Goal: Information Seeking & Learning: Learn about a topic

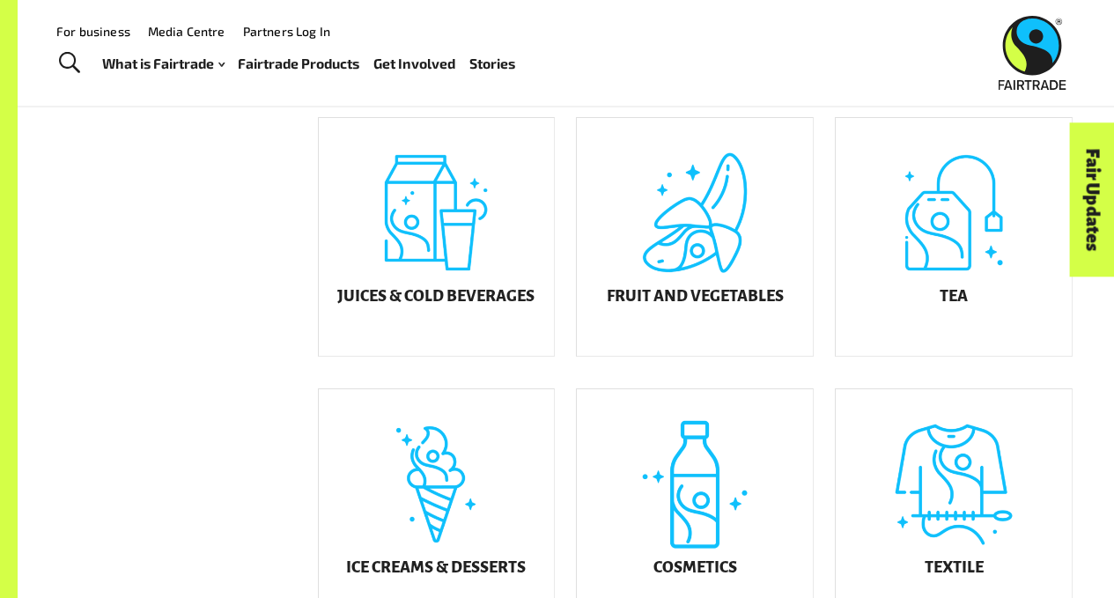
scroll to position [661, 0]
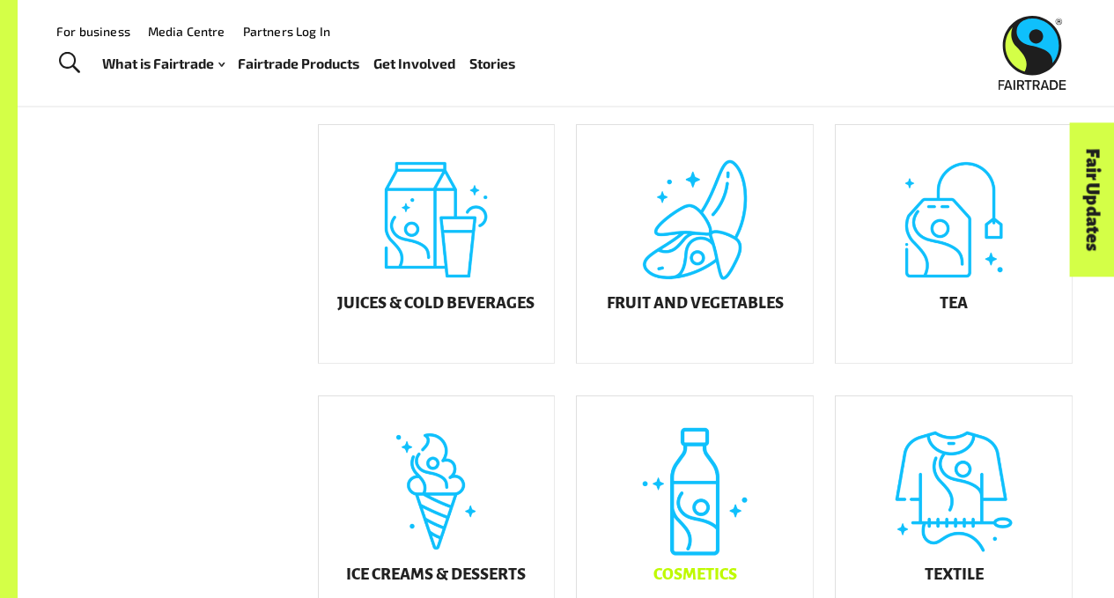
click at [766, 448] on div "Cosmetics" at bounding box center [695, 515] width 236 height 238
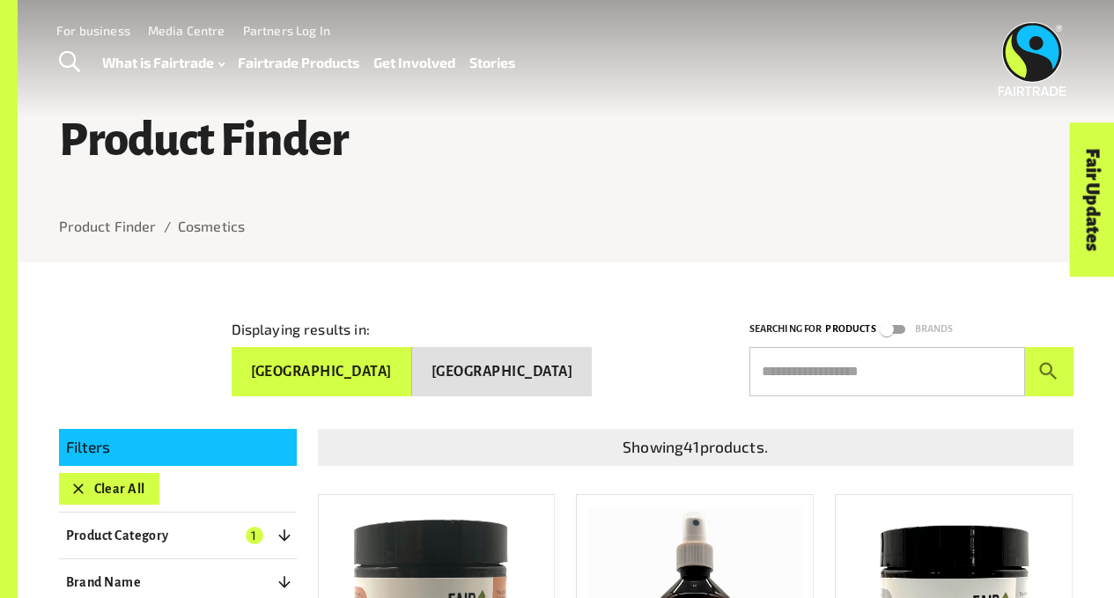
click at [536, 376] on button "New Zealand" at bounding box center [502, 371] width 180 height 49
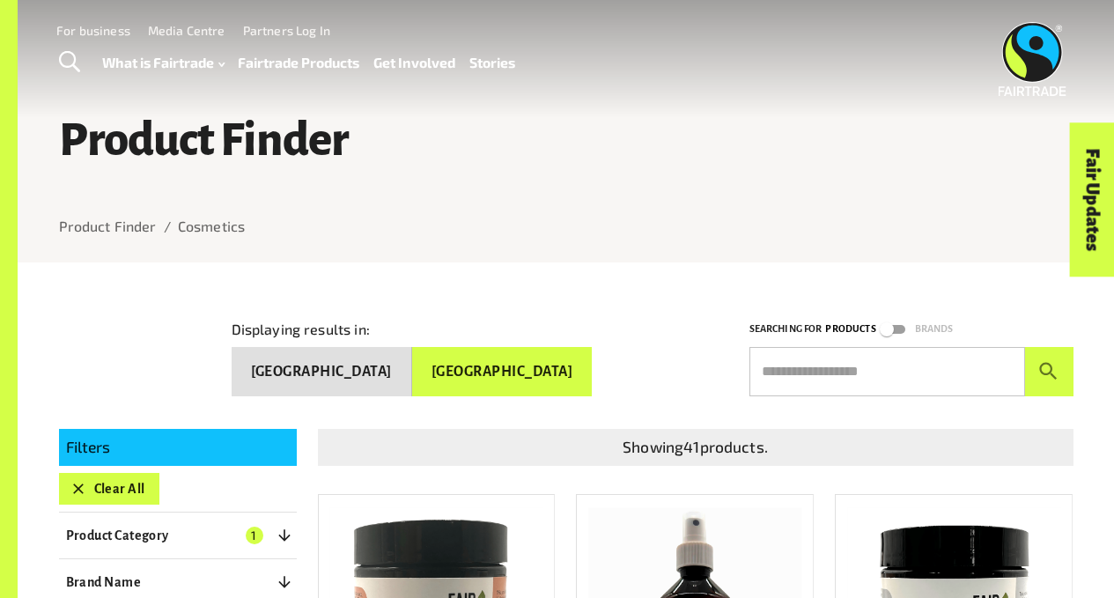
click at [393, 365] on button "Australia" at bounding box center [322, 371] width 181 height 49
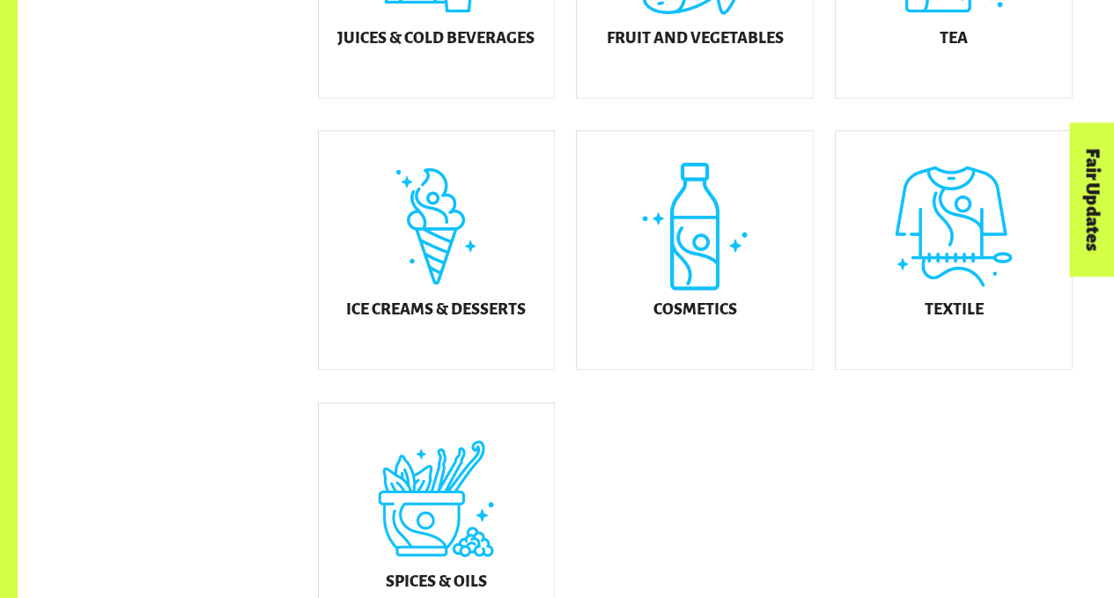
scroll to position [928, 0]
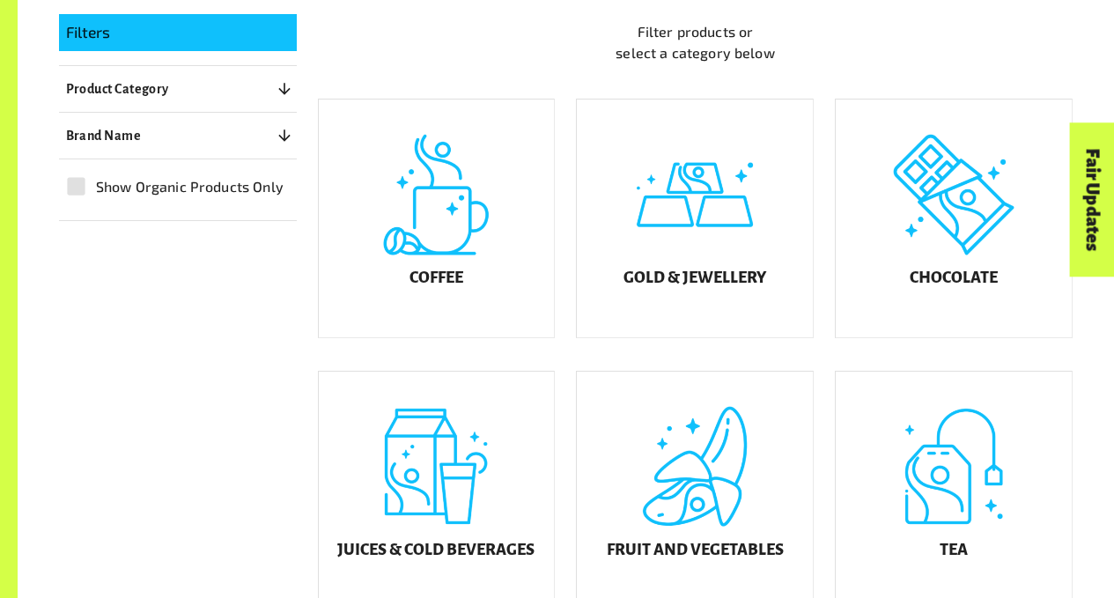
scroll to position [416, 0]
click at [443, 265] on div "Coffee" at bounding box center [437, 218] width 236 height 238
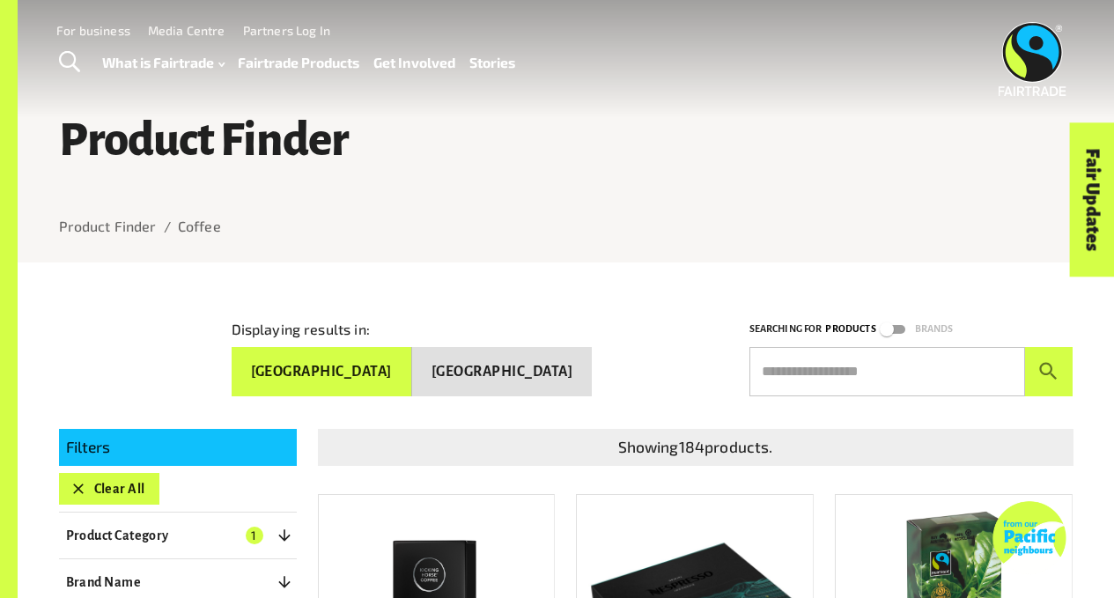
click at [270, 55] on link "Fairtrade Products" at bounding box center [299, 62] width 122 height 25
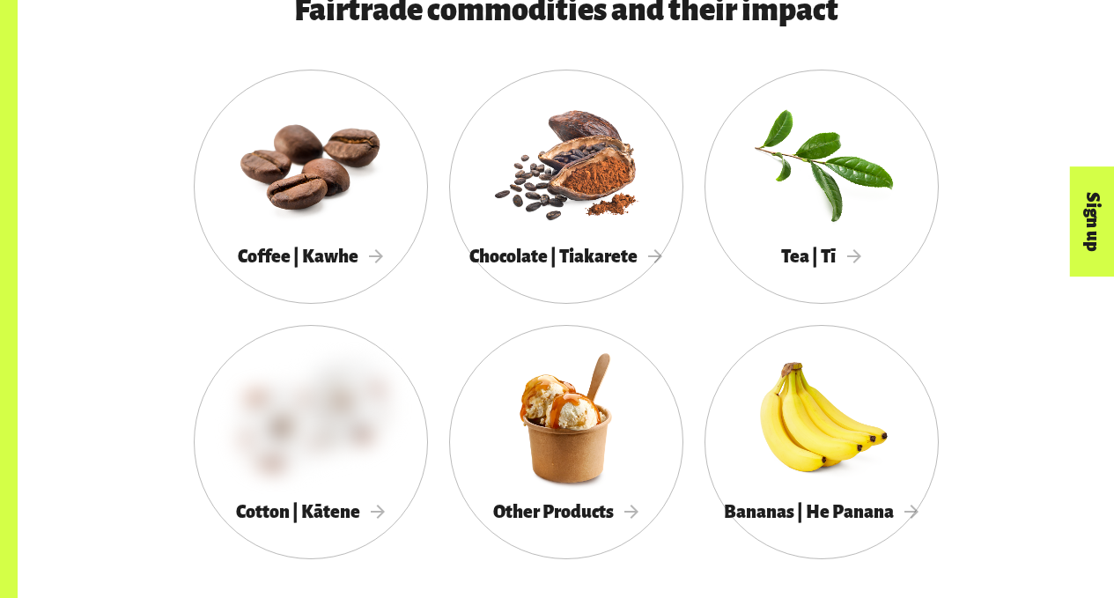
scroll to position [920, 0]
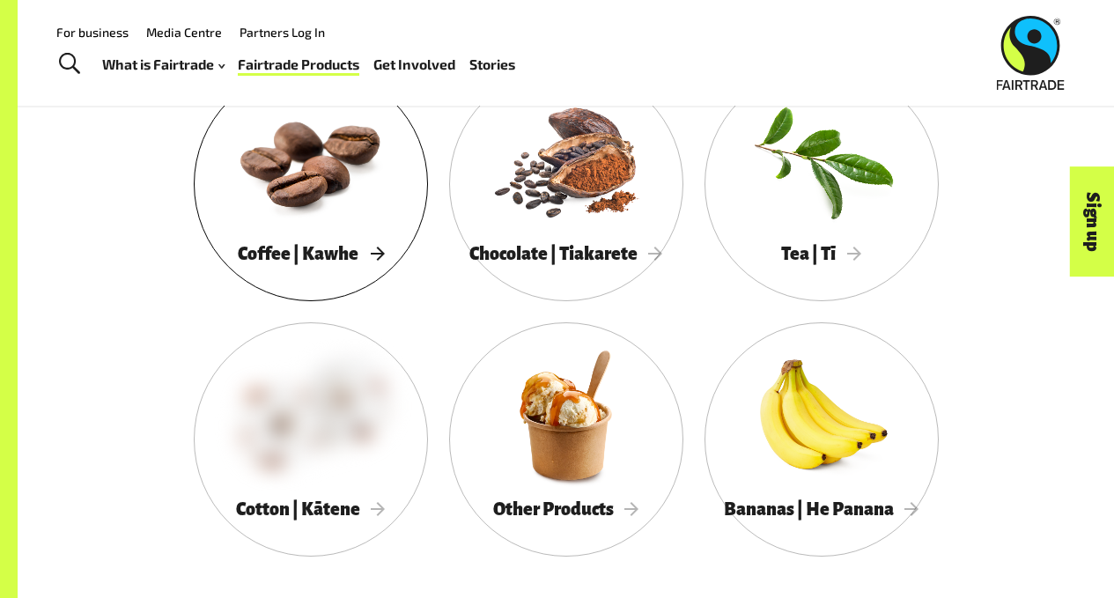
click at [327, 179] on div at bounding box center [311, 160] width 234 height 152
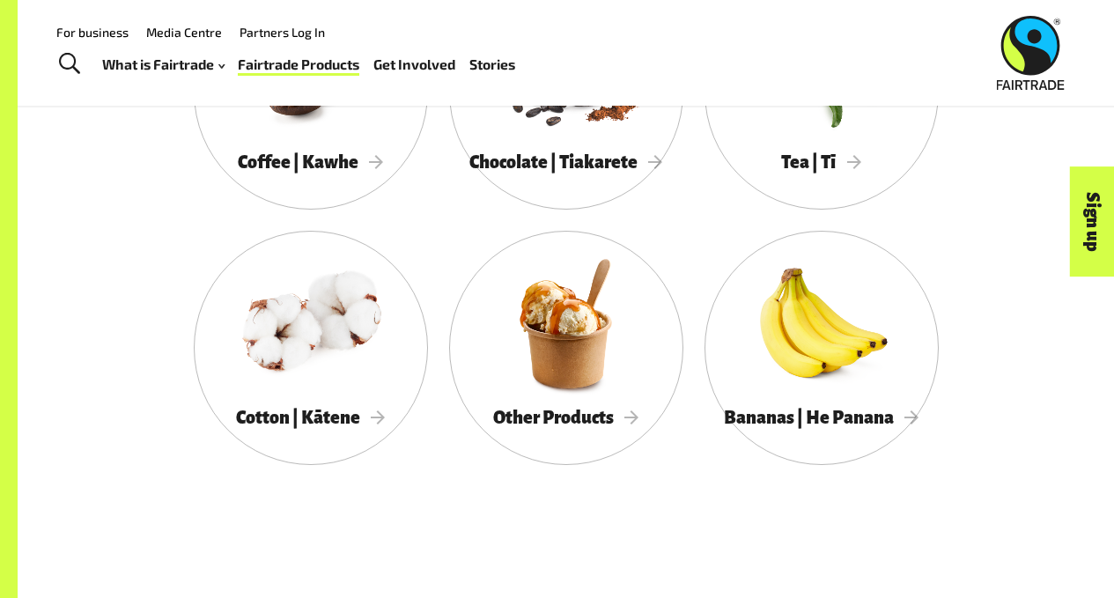
scroll to position [981, 0]
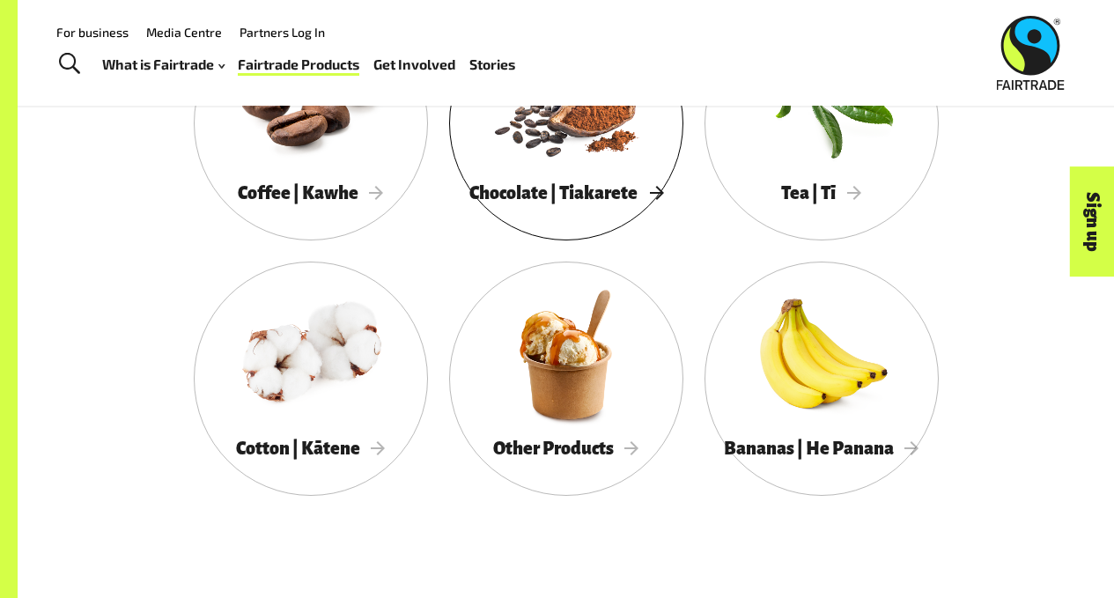
click at [613, 137] on div at bounding box center [566, 99] width 234 height 152
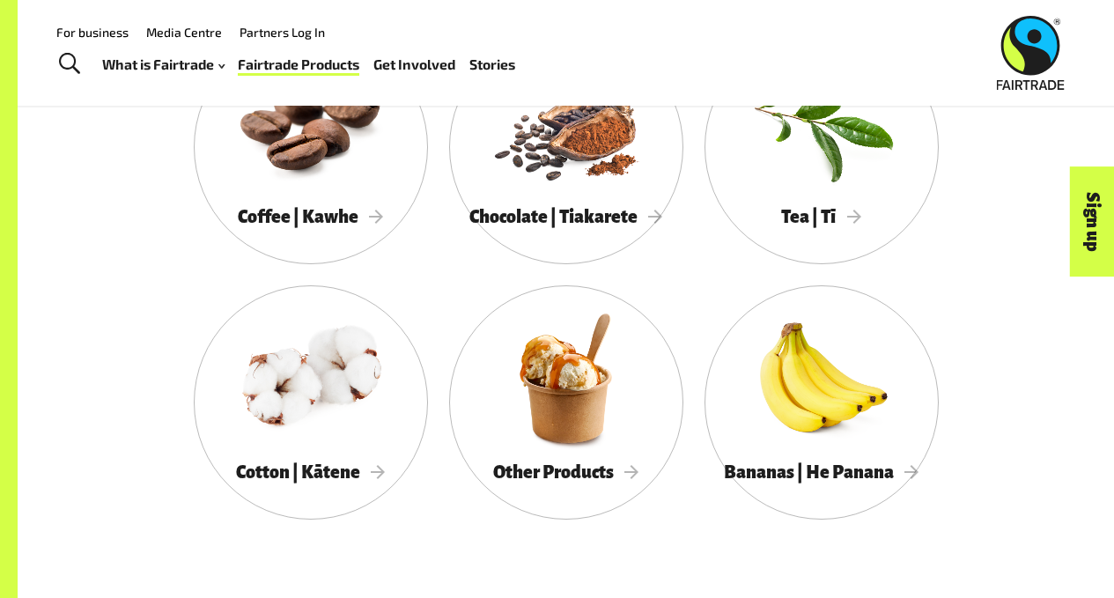
scroll to position [955, 0]
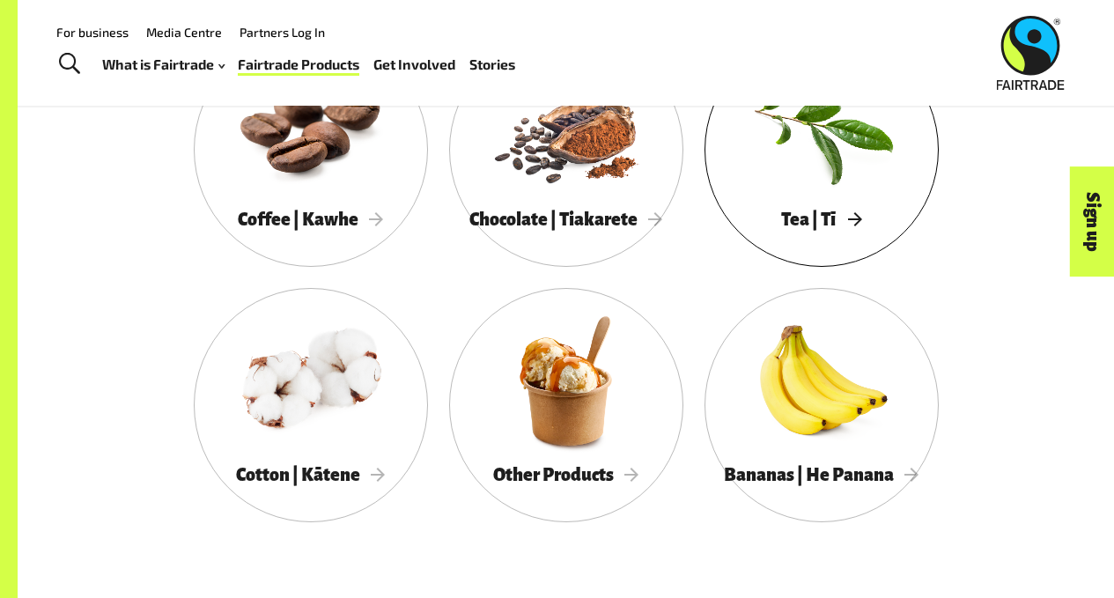
click at [883, 176] on div at bounding box center [822, 125] width 234 height 152
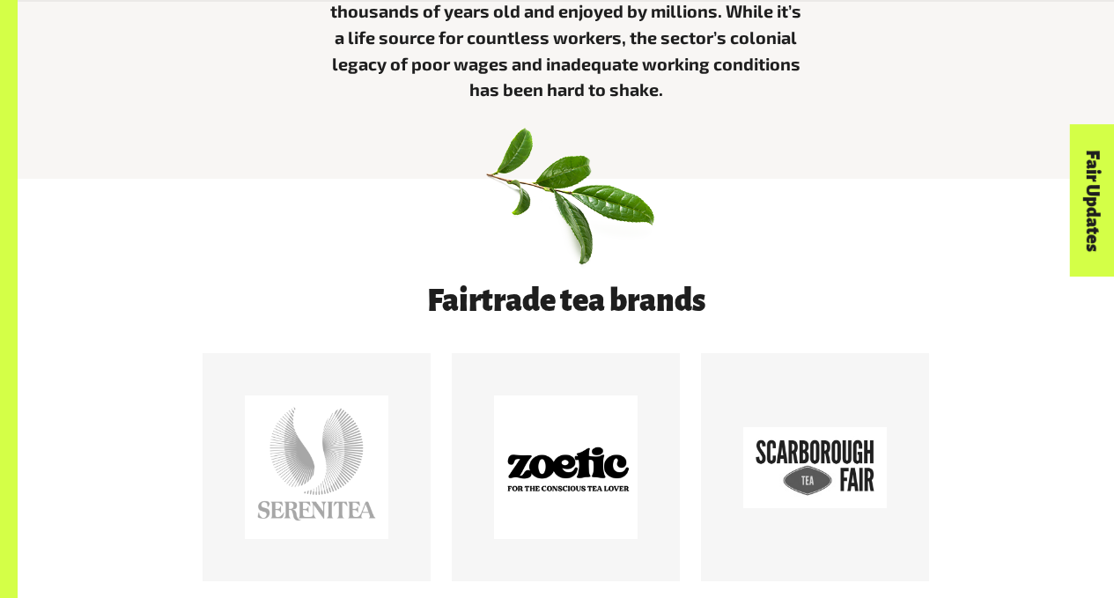
scroll to position [680, 0]
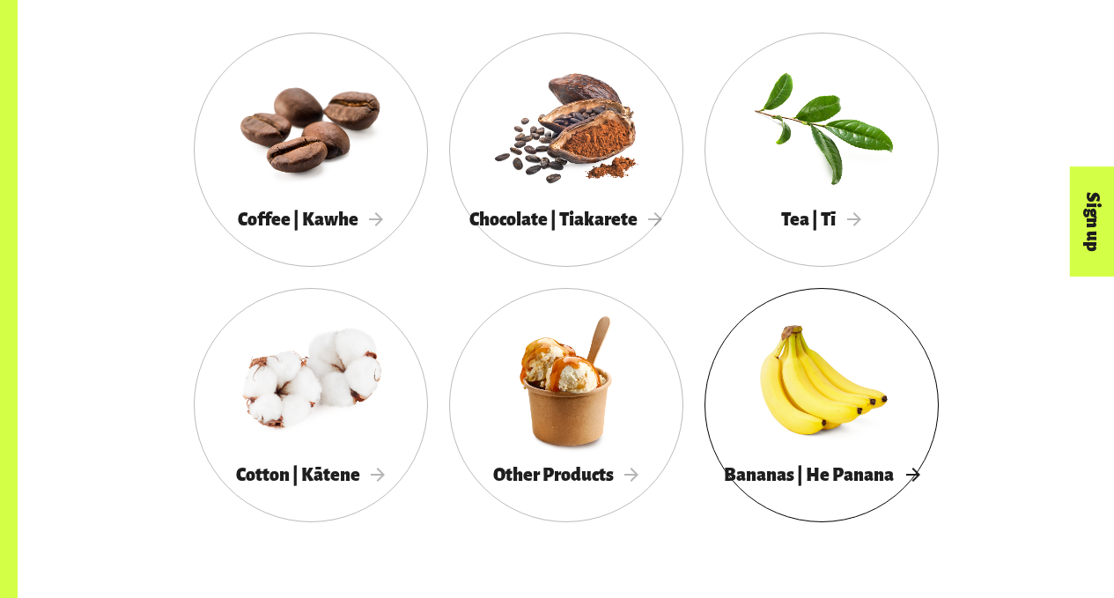
click at [823, 405] on div at bounding box center [822, 381] width 234 height 152
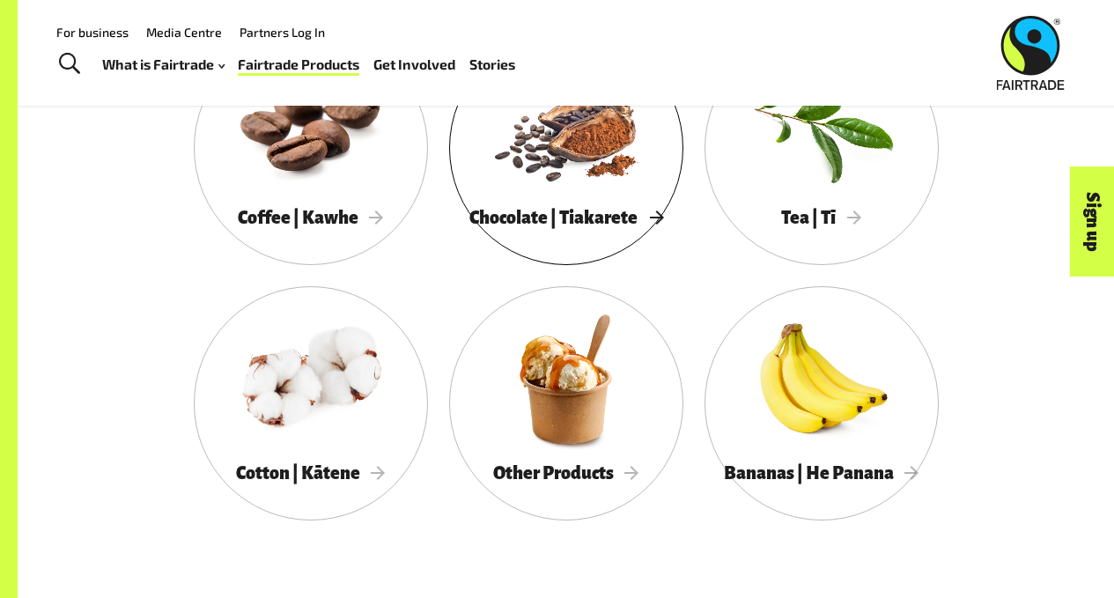
scroll to position [955, 0]
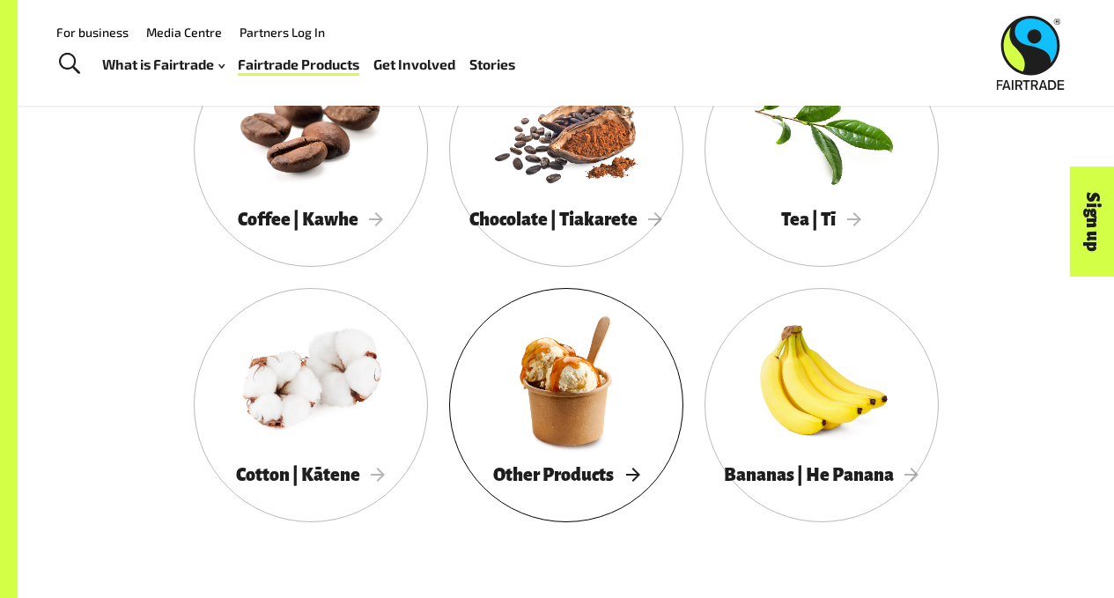
click at [555, 388] on div at bounding box center [566, 381] width 234 height 152
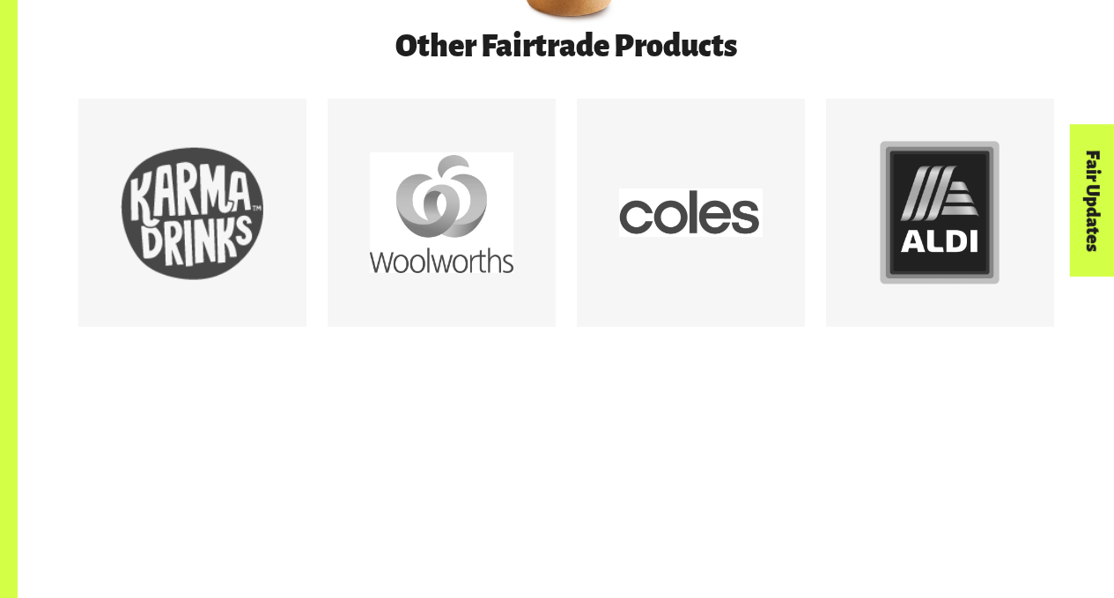
drag, startPoint x: 1116, startPoint y: 2, endPoint x: 1099, endPoint y: 98, distance: 97.4
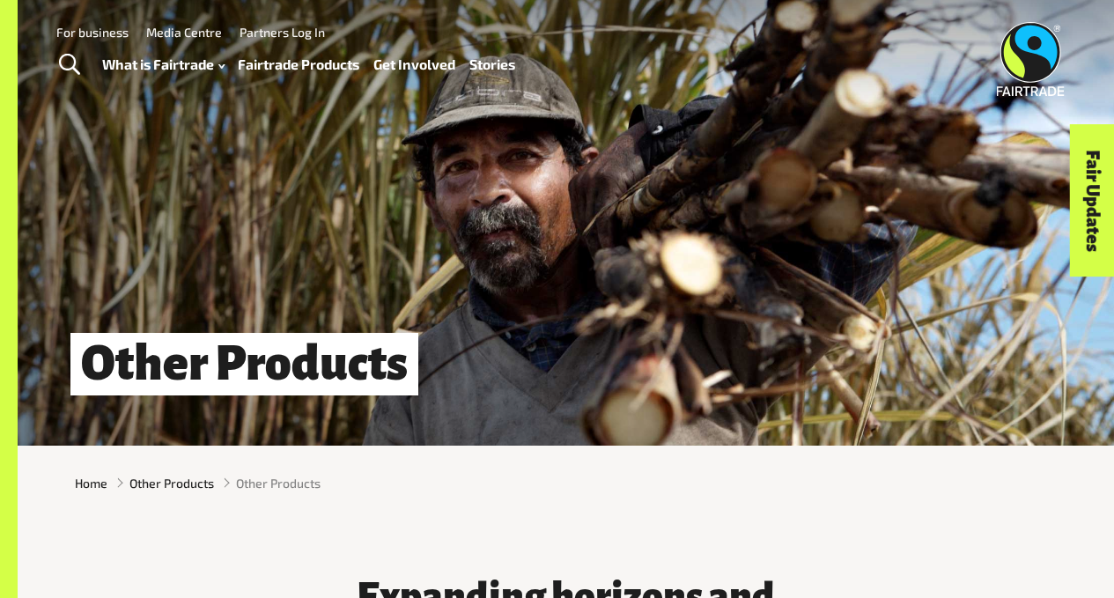
click at [267, 59] on link "Fairtrade Products" at bounding box center [299, 64] width 122 height 25
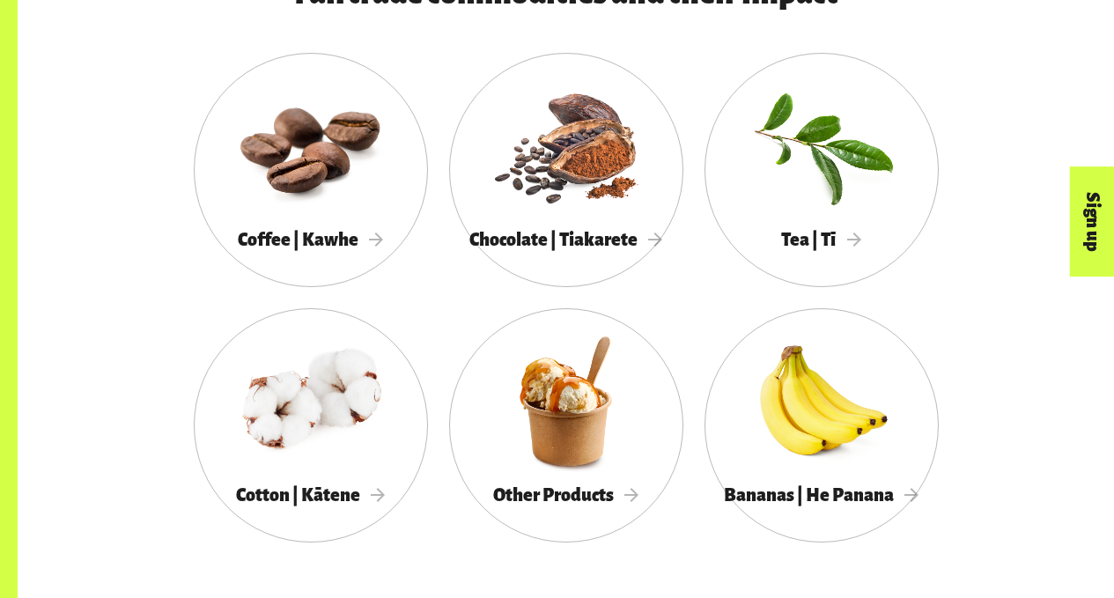
scroll to position [962, 0]
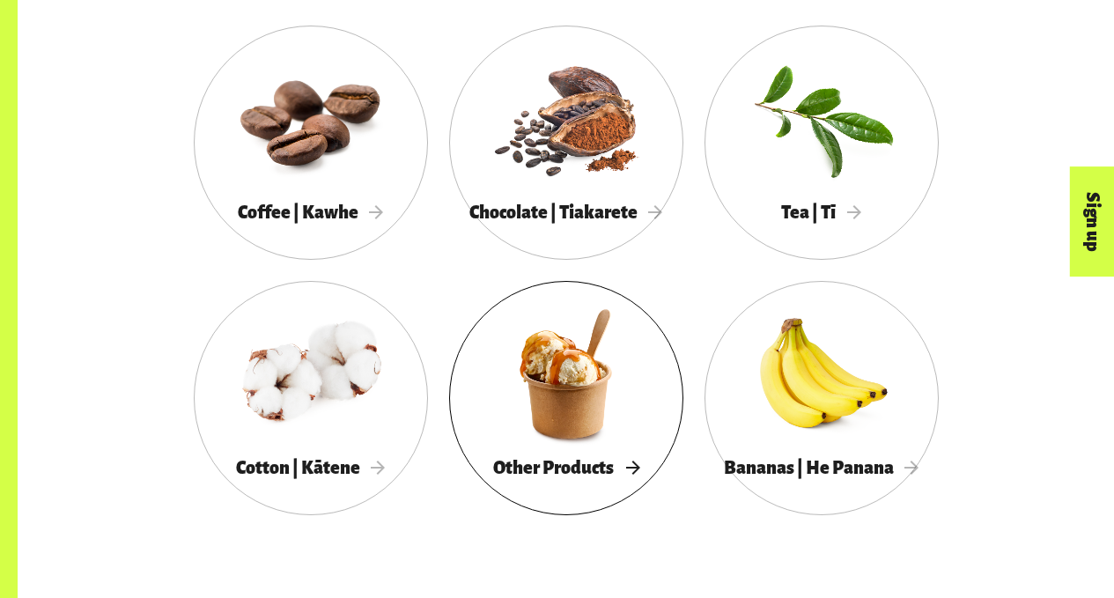
click at [543, 392] on div at bounding box center [566, 374] width 234 height 152
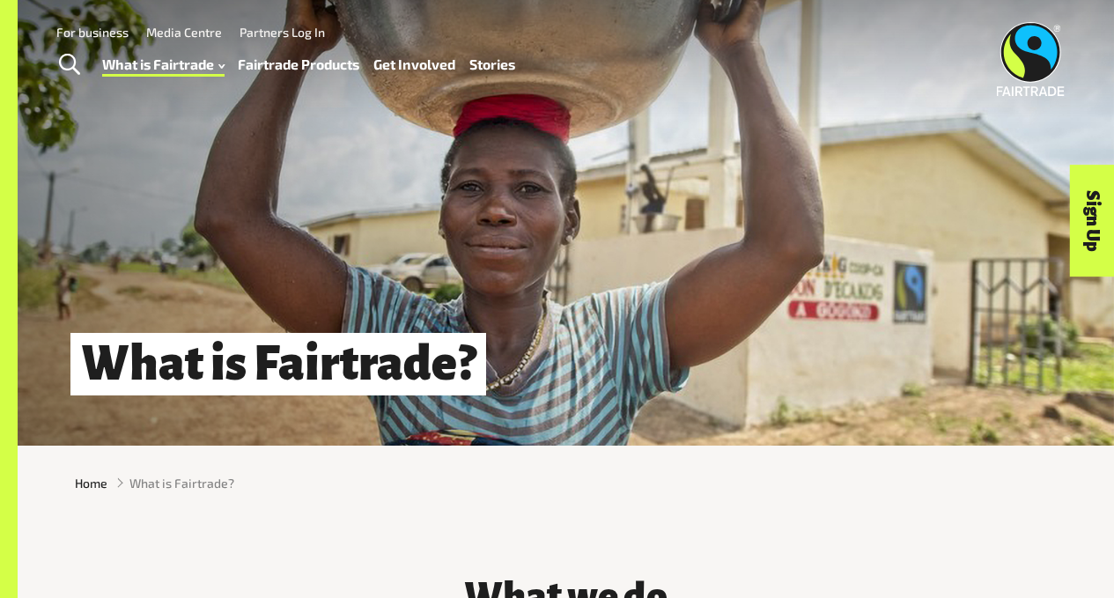
drag, startPoint x: 1118, startPoint y: 33, endPoint x: 1111, endPoint y: -78, distance: 111.2
click at [48, 67] on link "Toggle Search" at bounding box center [69, 65] width 43 height 44
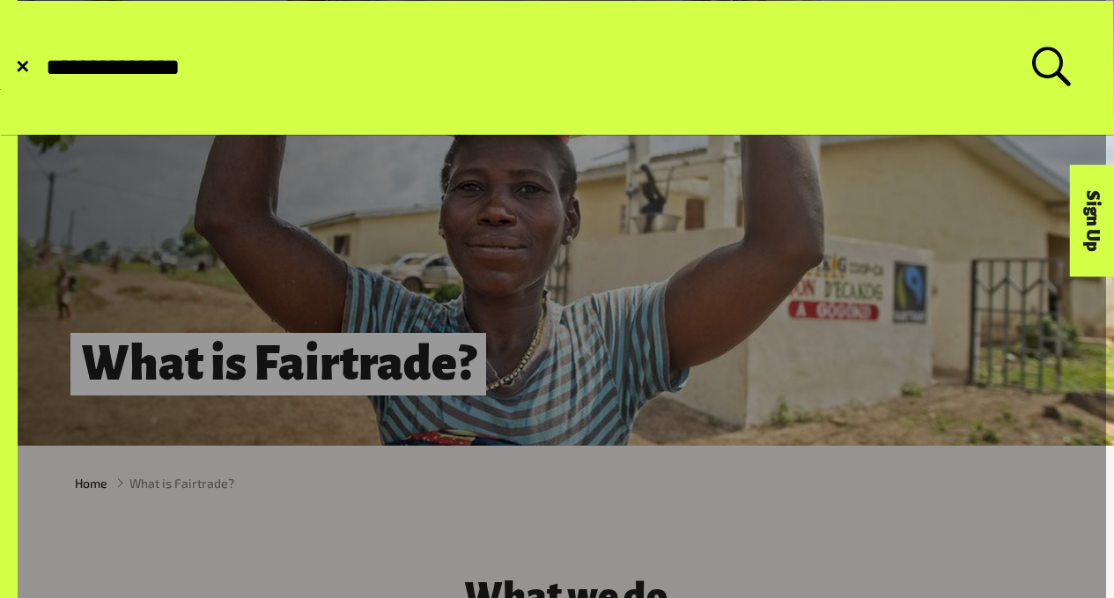
type input "**********"
click at [43, 68] on button "Submit Search" at bounding box center [43, 68] width 1 height 1
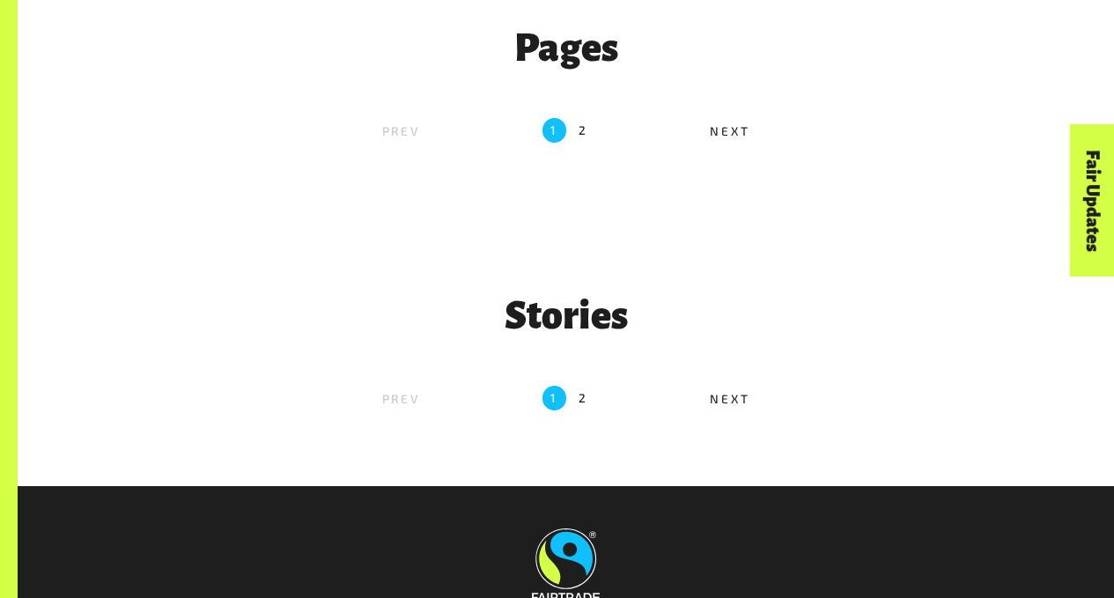
scroll to position [625, 0]
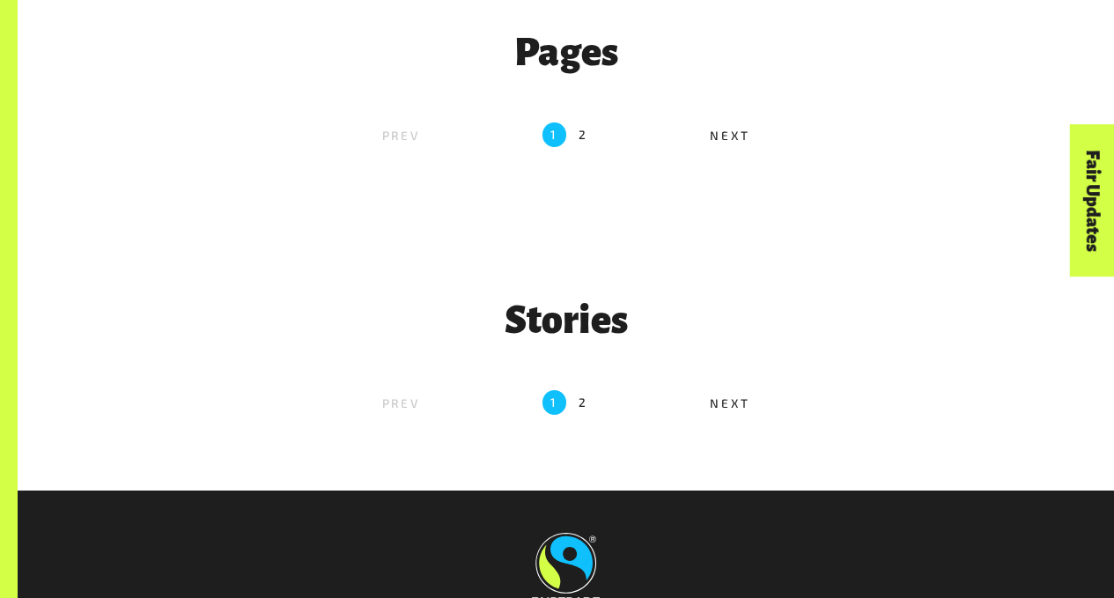
click at [574, 139] on ul "Prev 1 2 Next" at bounding box center [566, 135] width 659 height 36
click at [589, 137] on ul "Prev 1 2 Next" at bounding box center [566, 135] width 659 height 36
click at [588, 137] on ul "Prev 1 2 Next" at bounding box center [566, 135] width 659 height 36
click at [583, 137] on label "2" at bounding box center [584, 134] width 10 height 24
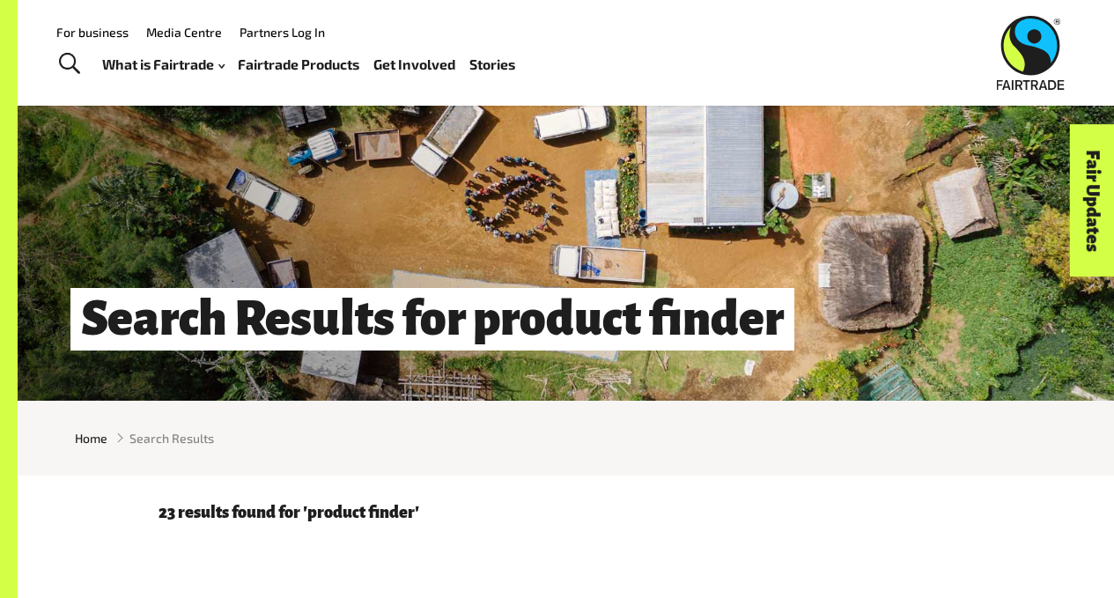
scroll to position [43, 0]
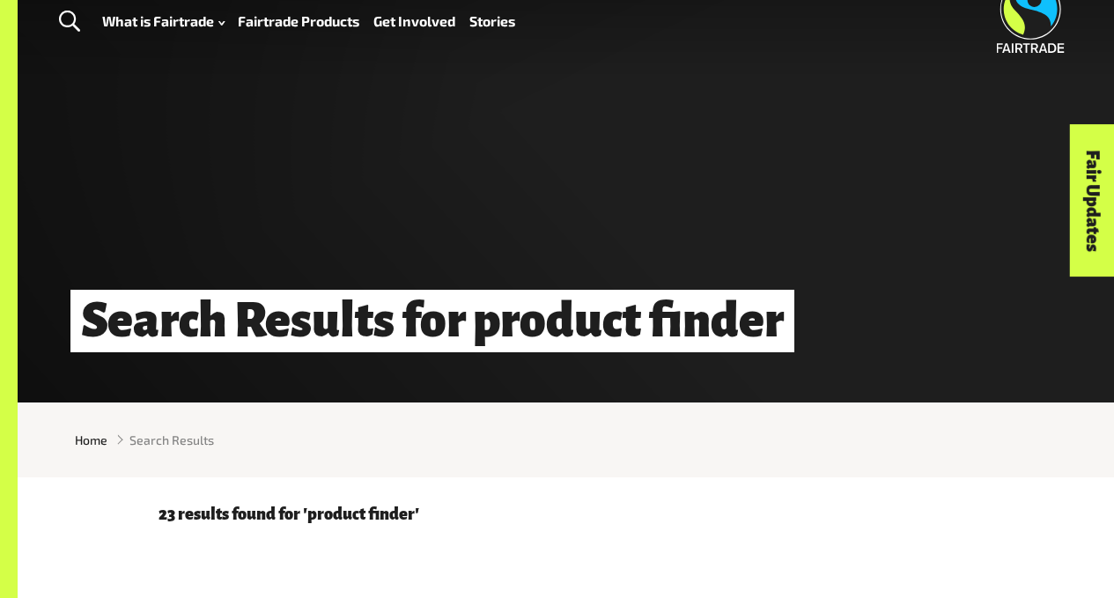
click at [1113, 55] on div "Menu For business Media Centre Partners Log In What is Fairtrade How Fairtrade …" at bounding box center [557, 16] width 1114 height 118
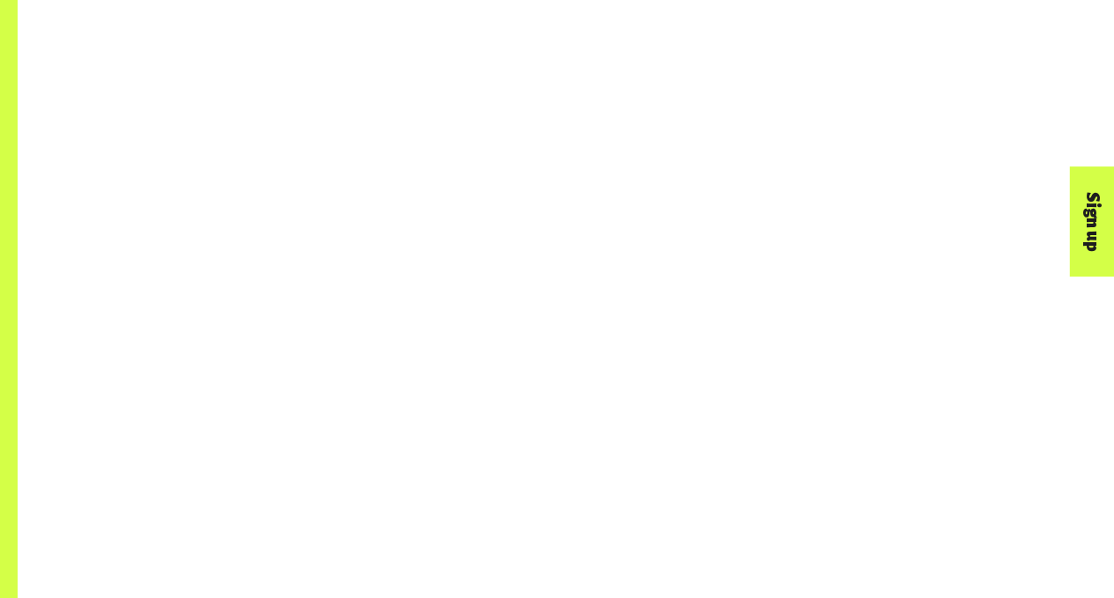
scroll to position [1182, 0]
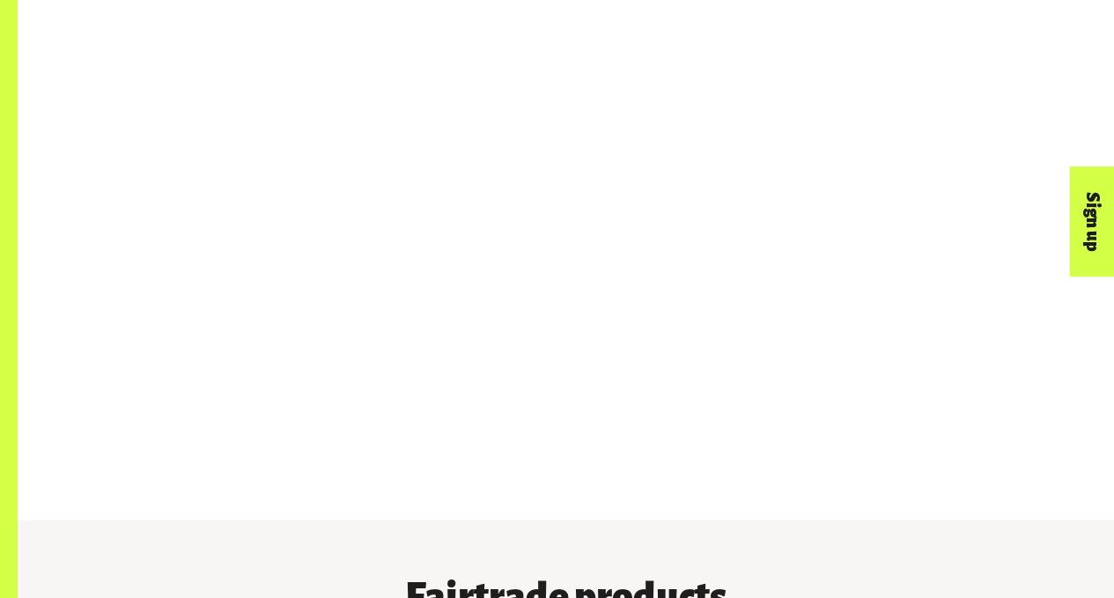
scroll to position [955, 0]
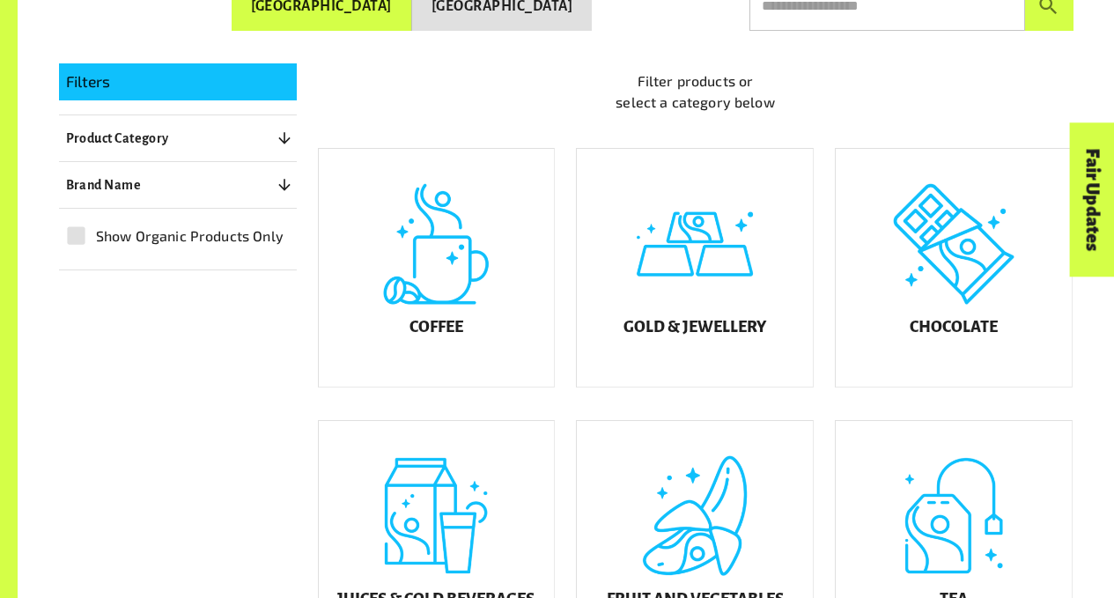
scroll to position [391, 0]
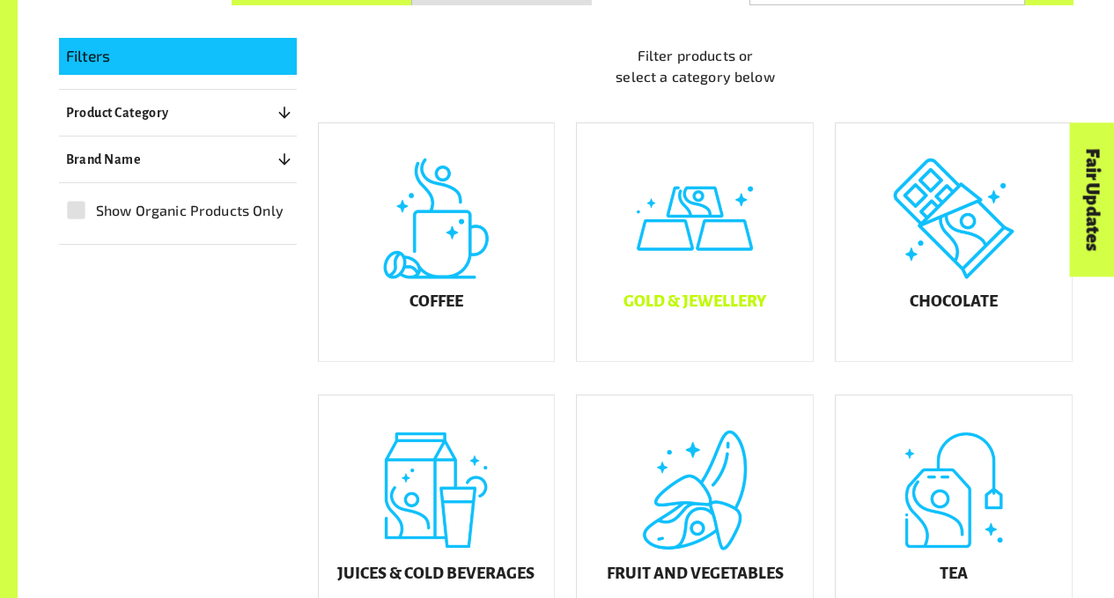
click at [632, 284] on div "Gold & Jewellery" at bounding box center [695, 242] width 236 height 238
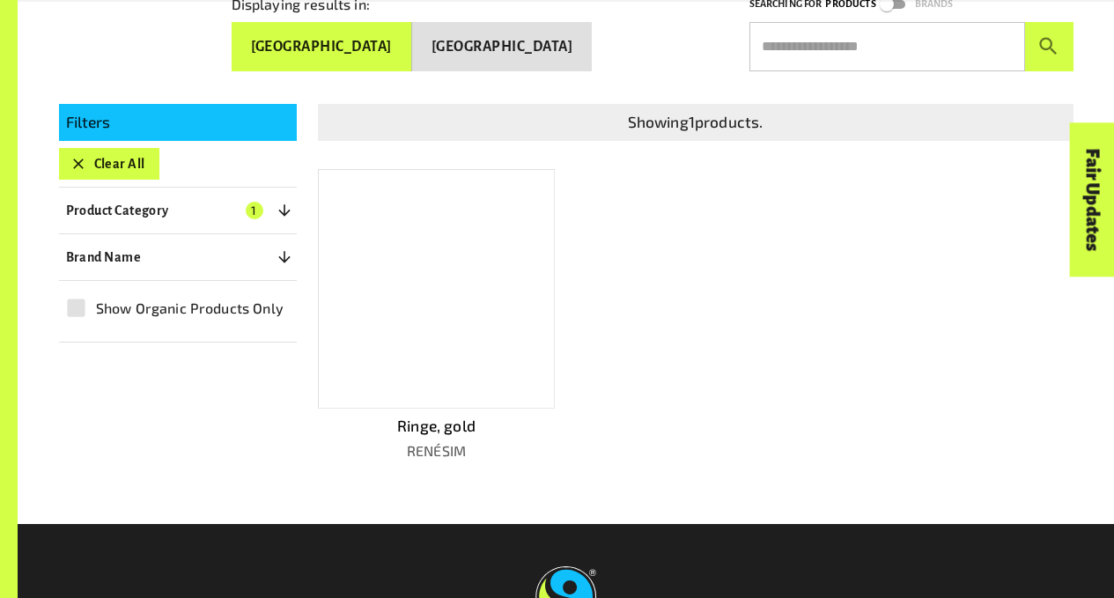
scroll to position [321, 0]
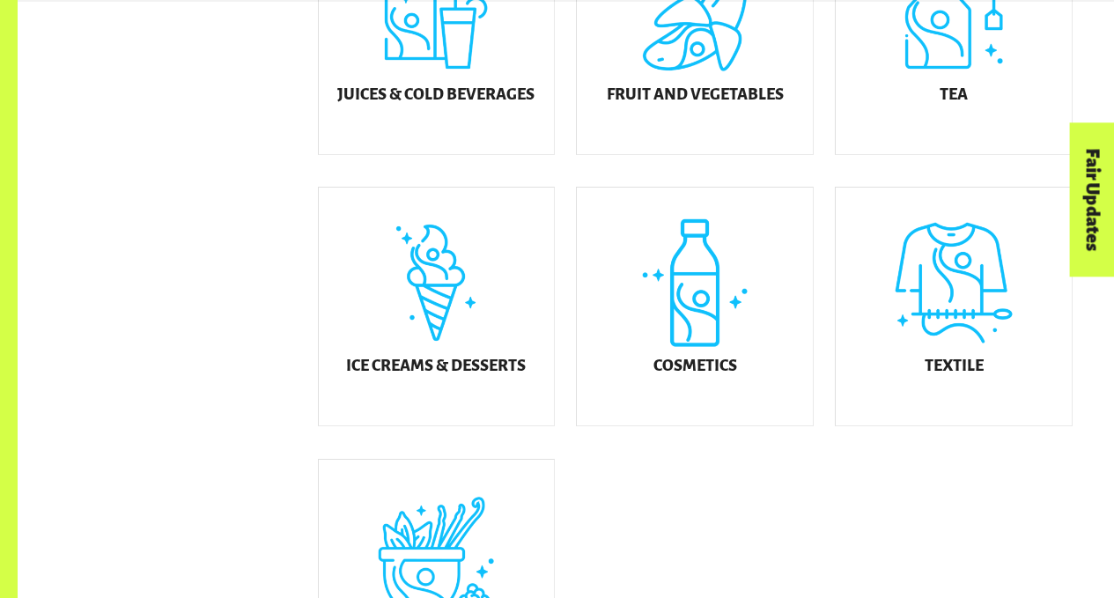
scroll to position [873, 0]
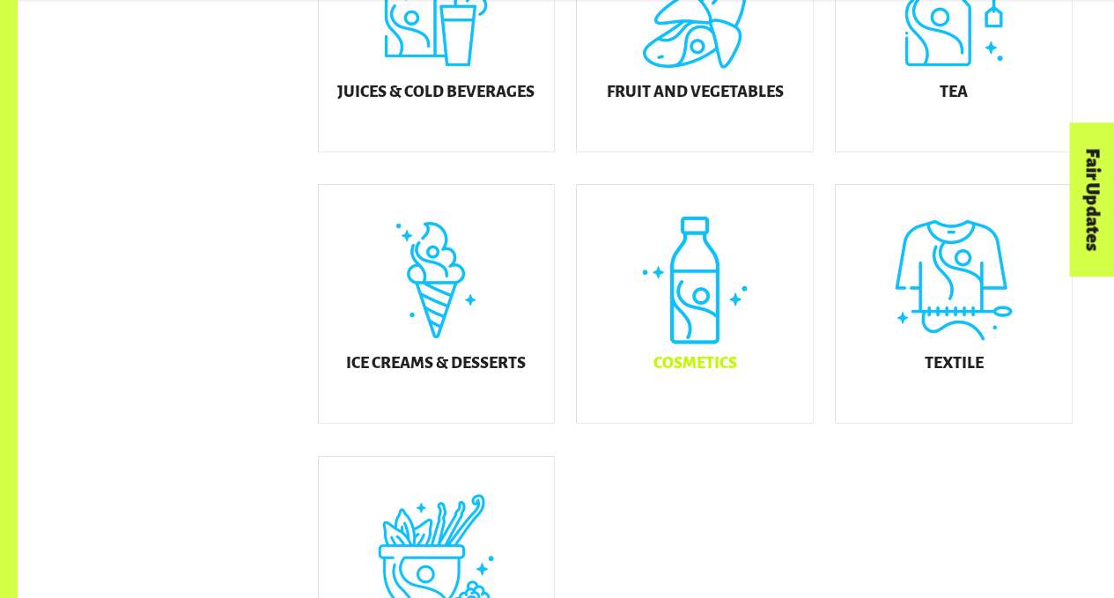
click at [775, 318] on div "Cosmetics" at bounding box center [695, 304] width 236 height 238
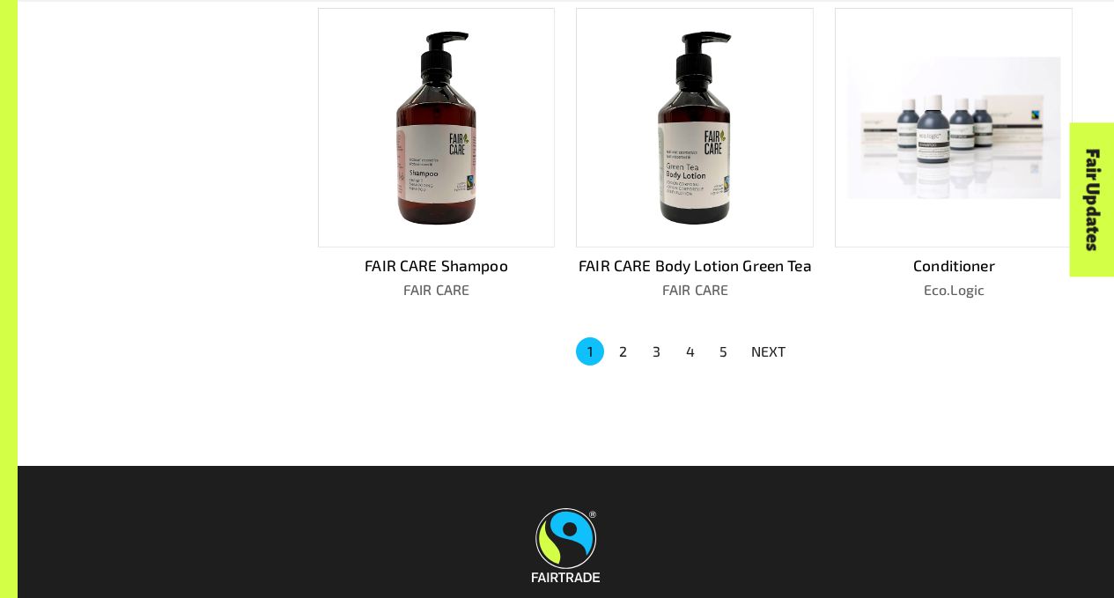
scroll to position [1232, 0]
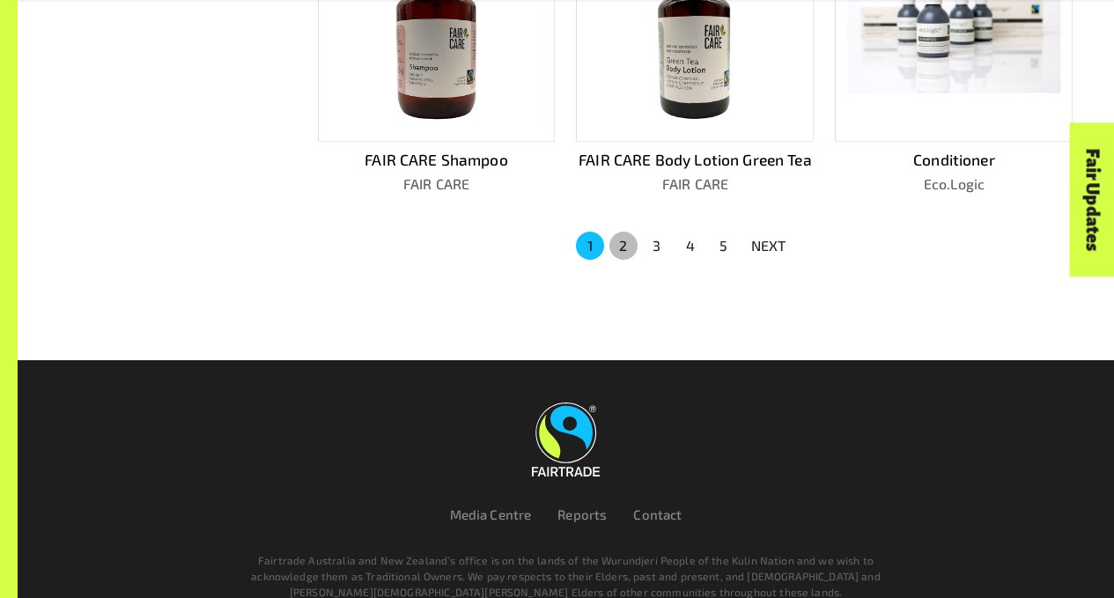
click at [622, 244] on button "2" at bounding box center [623, 246] width 28 height 28
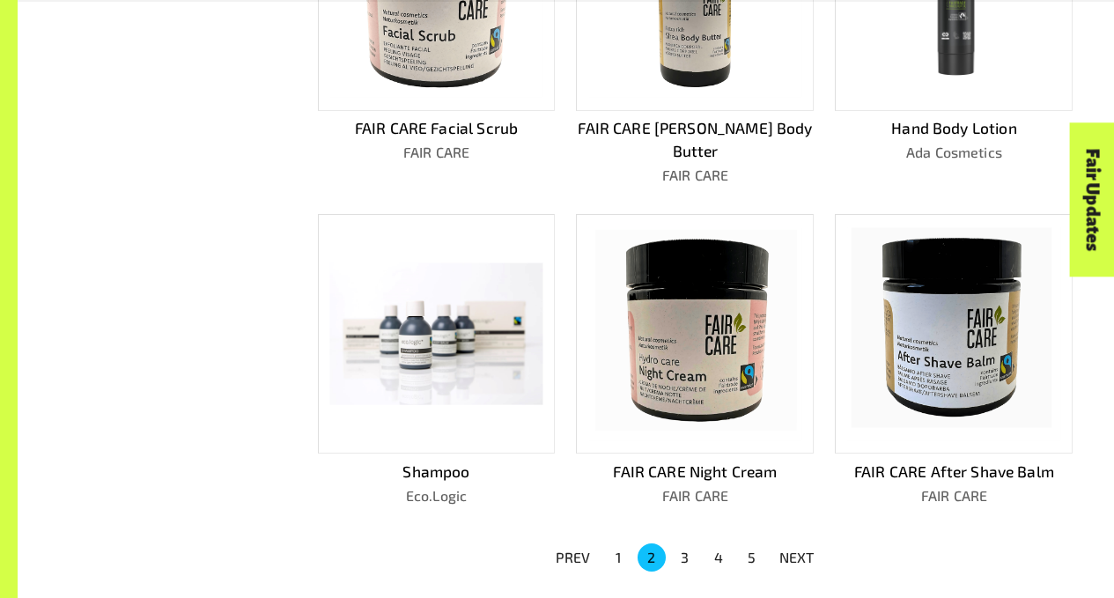
scroll to position [949, 0]
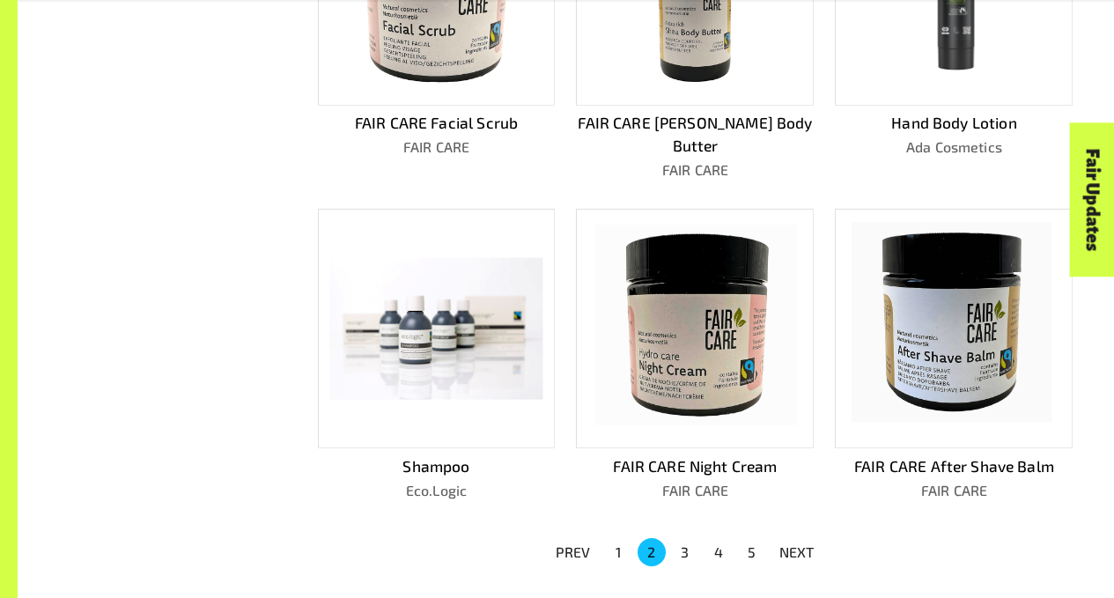
click at [682, 538] on button "3" at bounding box center [685, 552] width 28 height 28
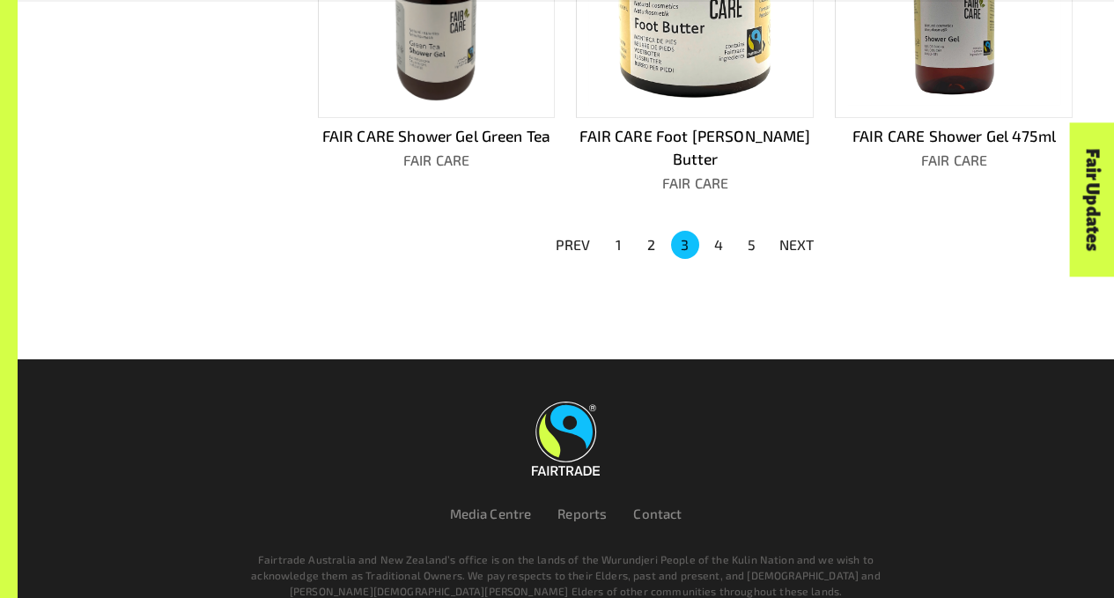
drag, startPoint x: 1126, startPoint y: 374, endPoint x: 1093, endPoint y: 488, distance: 118.4
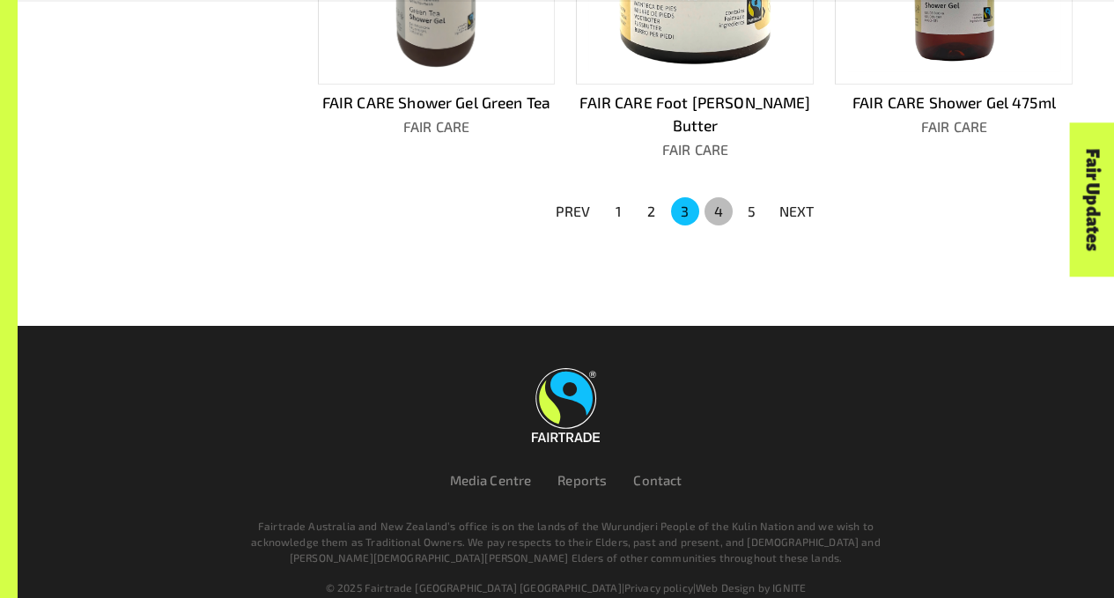
click at [710, 197] on button "4" at bounding box center [719, 211] width 28 height 28
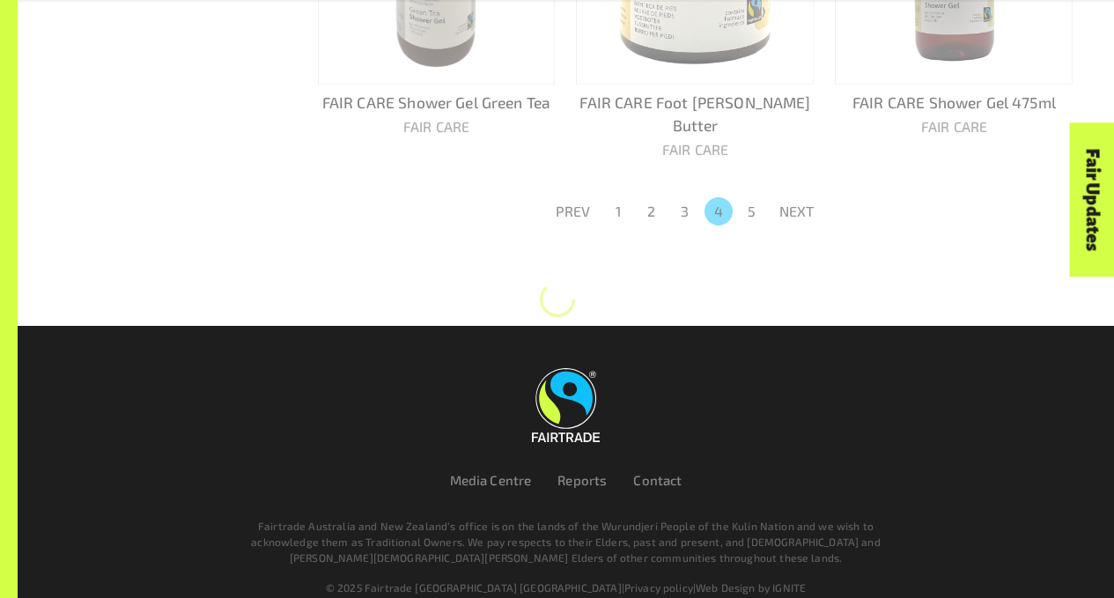
click at [710, 197] on button "4" at bounding box center [719, 211] width 28 height 28
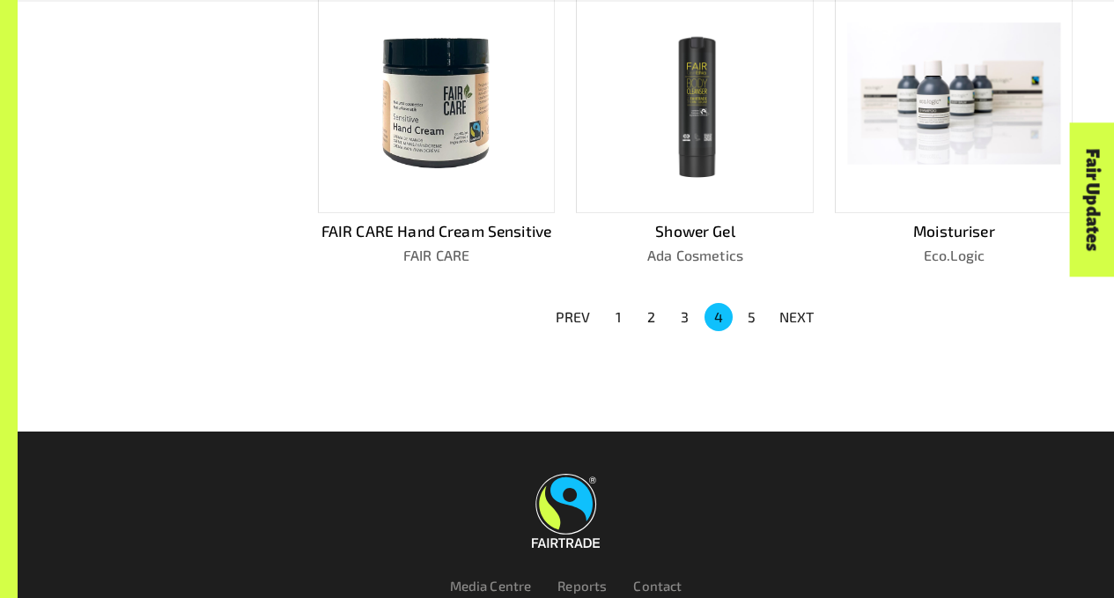
scroll to position [1200, 0]
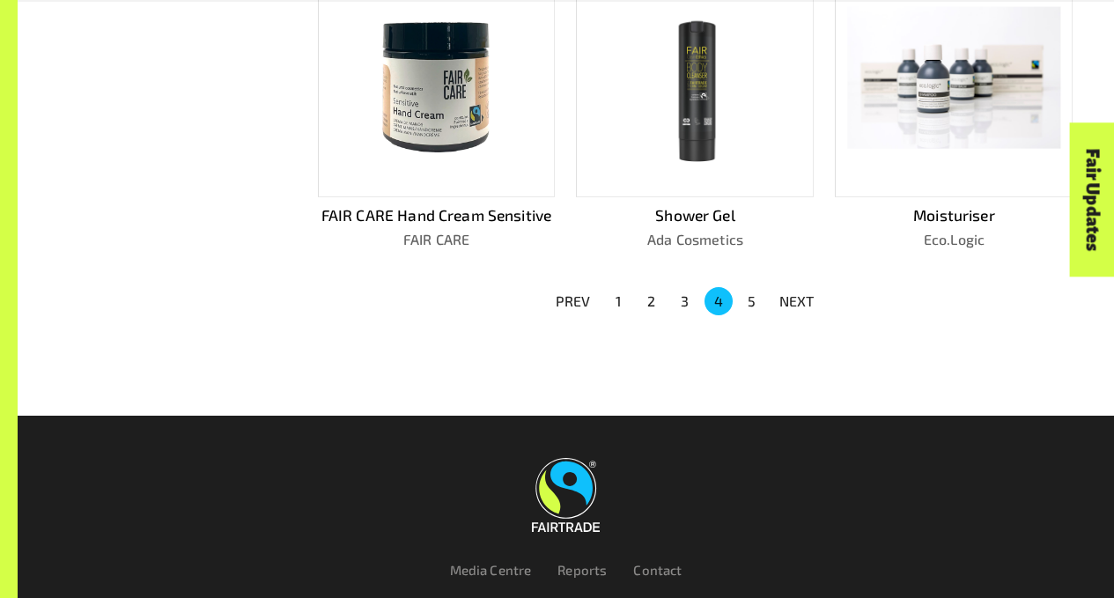
click at [742, 298] on button "5" at bounding box center [752, 301] width 28 height 28
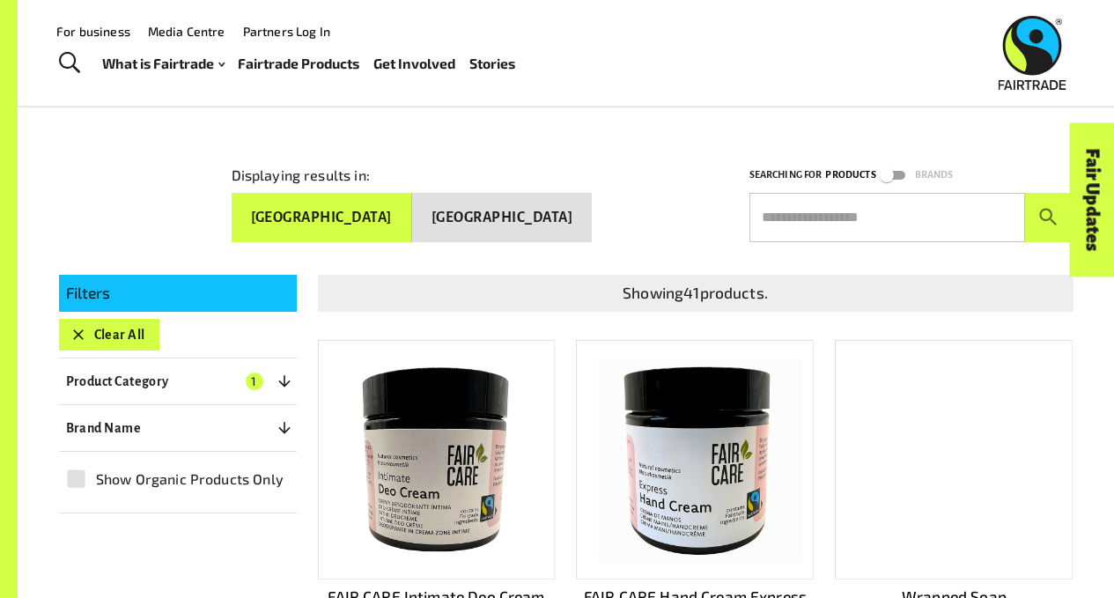
scroll to position [155, 0]
